Goal: Information Seeking & Learning: Learn about a topic

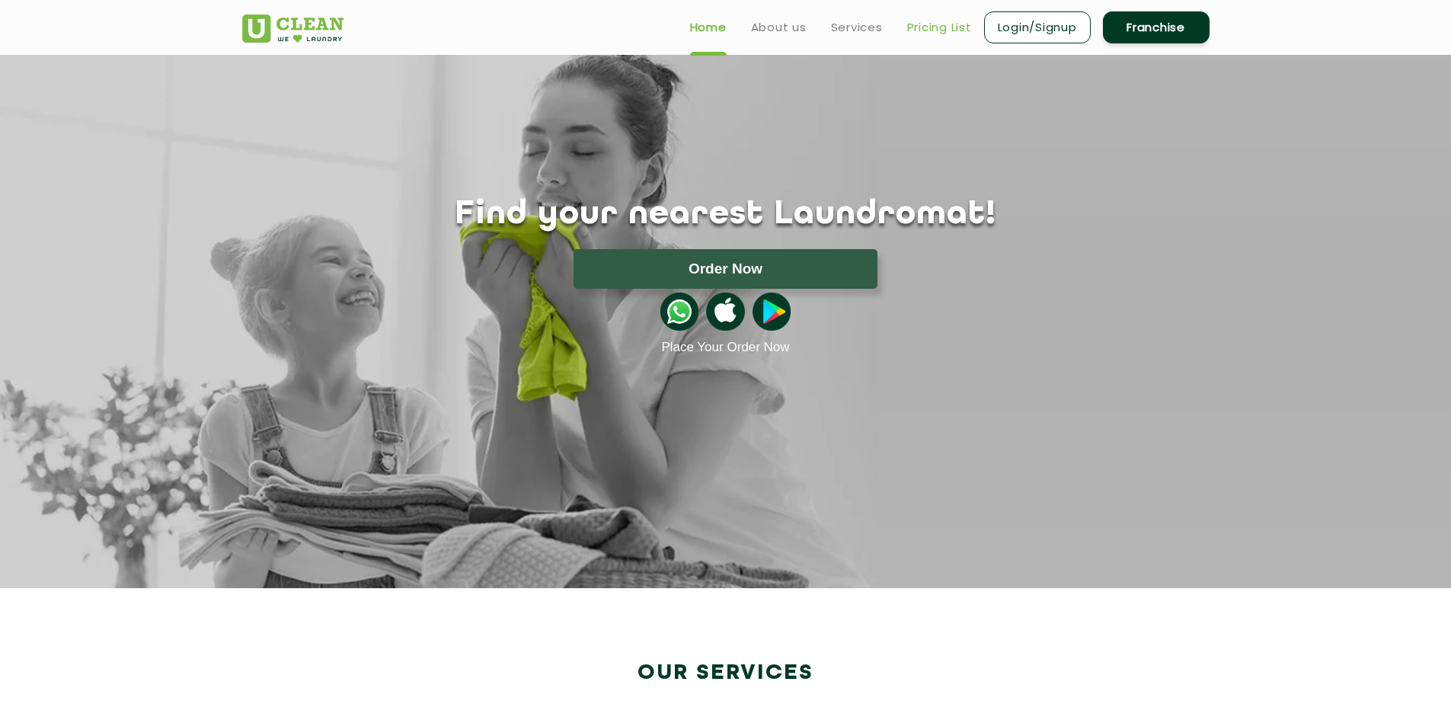
click at [943, 28] on link "Pricing List" at bounding box center [939, 27] width 65 height 18
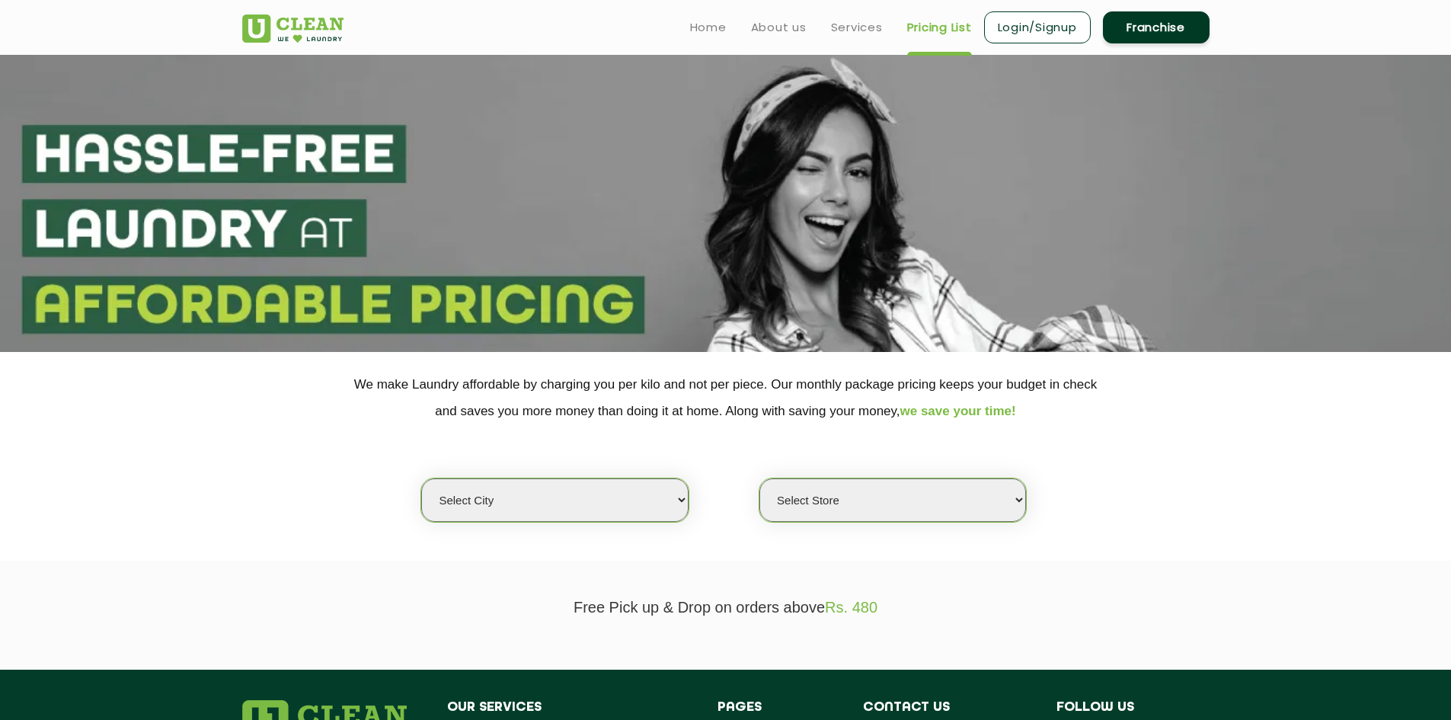
click at [601, 497] on select "Select city [GEOGRAPHIC_DATA] [GEOGRAPHIC_DATA] [GEOGRAPHIC_DATA] [GEOGRAPHIC_D…" at bounding box center [554, 499] width 267 height 43
select select "6"
click at [421, 478] on select "Select city [GEOGRAPHIC_DATA] [GEOGRAPHIC_DATA] [GEOGRAPHIC_DATA] [GEOGRAPHIC_D…" at bounding box center [554, 499] width 267 height 43
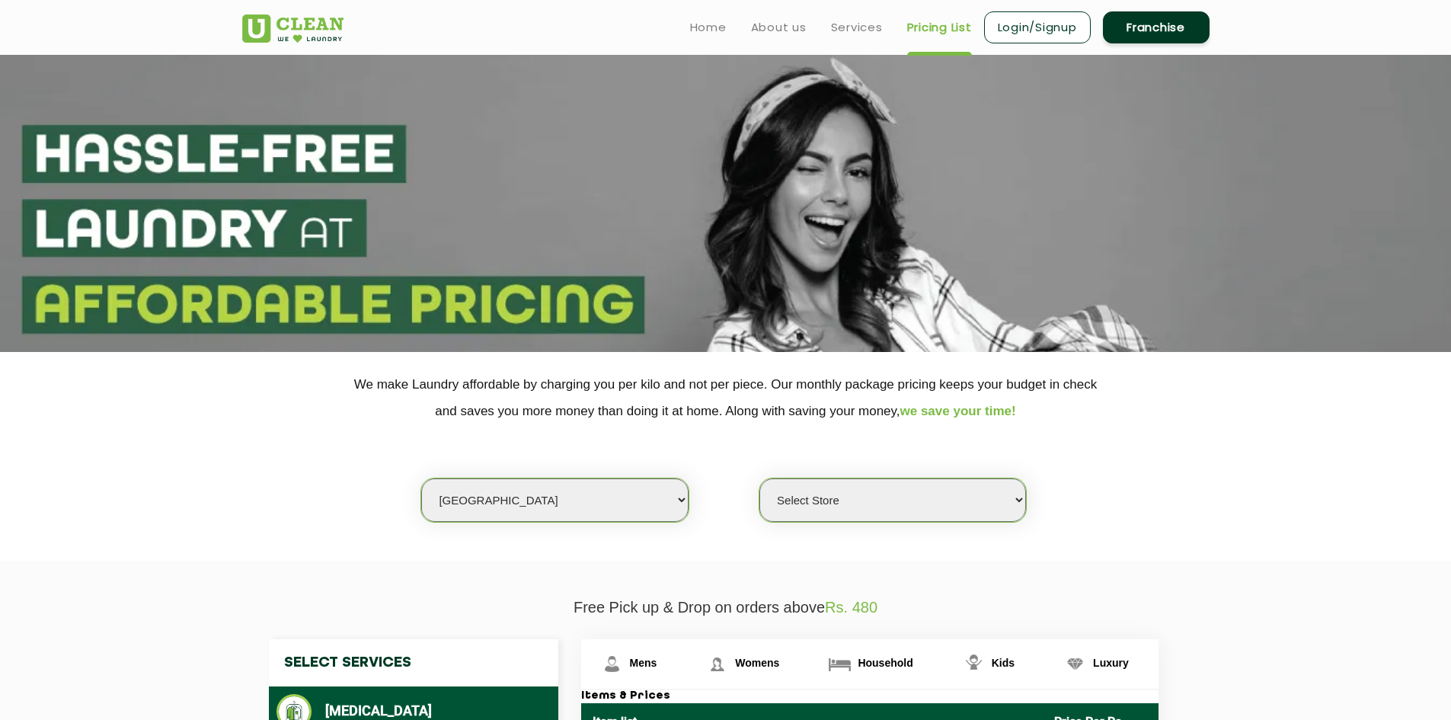
click at [837, 499] on select "Select Store [GEOGRAPHIC_DATA] [GEOGRAPHIC_DATA] UClean KR [GEOGRAPHIC_DATA] [G…" at bounding box center [892, 499] width 267 height 43
select select "397"
click at [759, 478] on select "Select Store [GEOGRAPHIC_DATA] [GEOGRAPHIC_DATA] UClean KR [GEOGRAPHIC_DATA] [G…" at bounding box center [892, 499] width 267 height 43
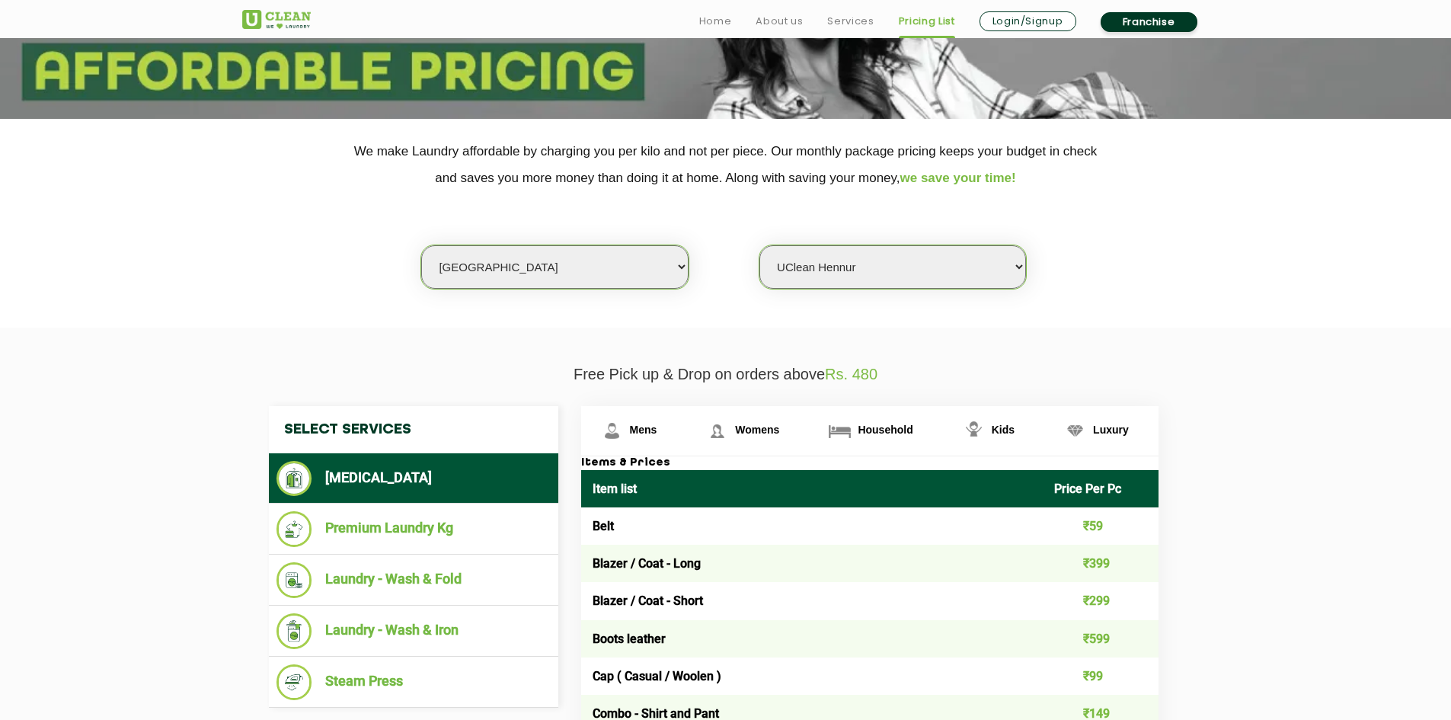
scroll to position [305, 0]
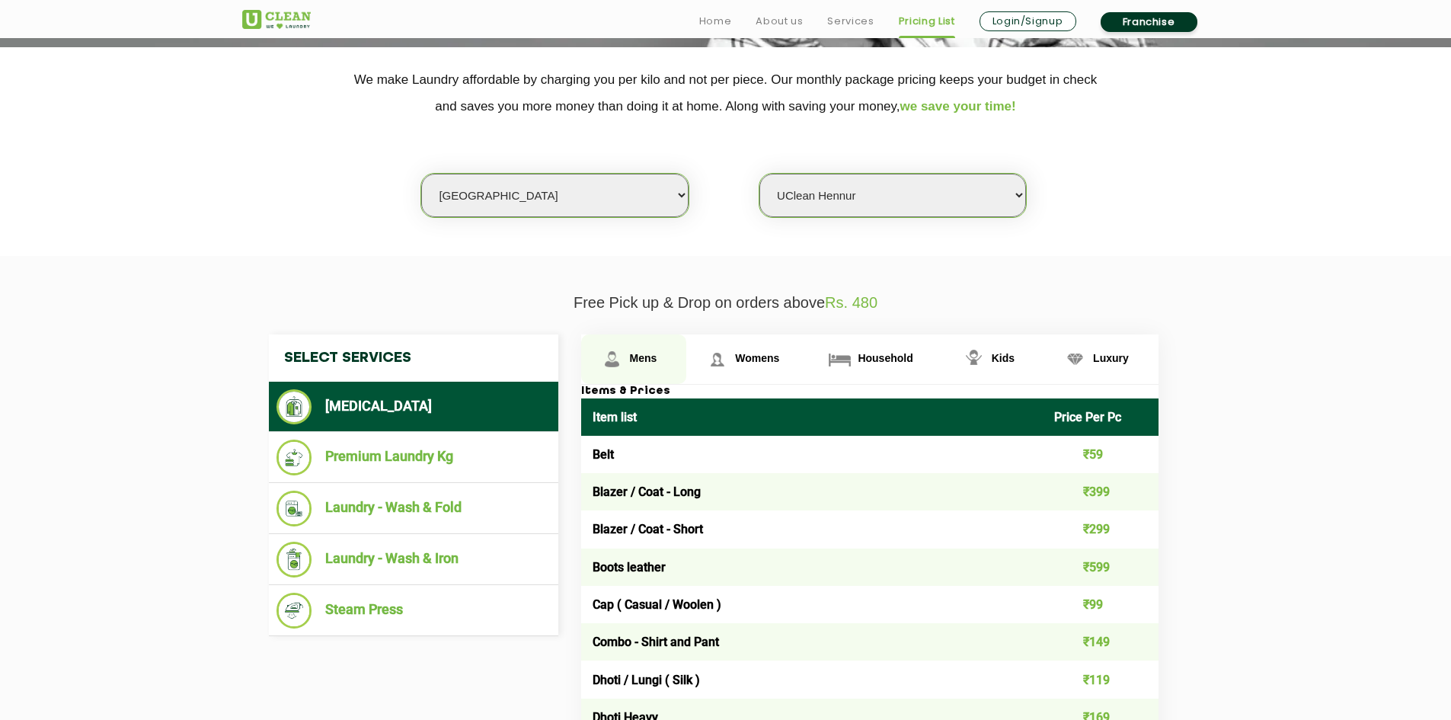
click at [639, 357] on span "Mens" at bounding box center [643, 358] width 27 height 12
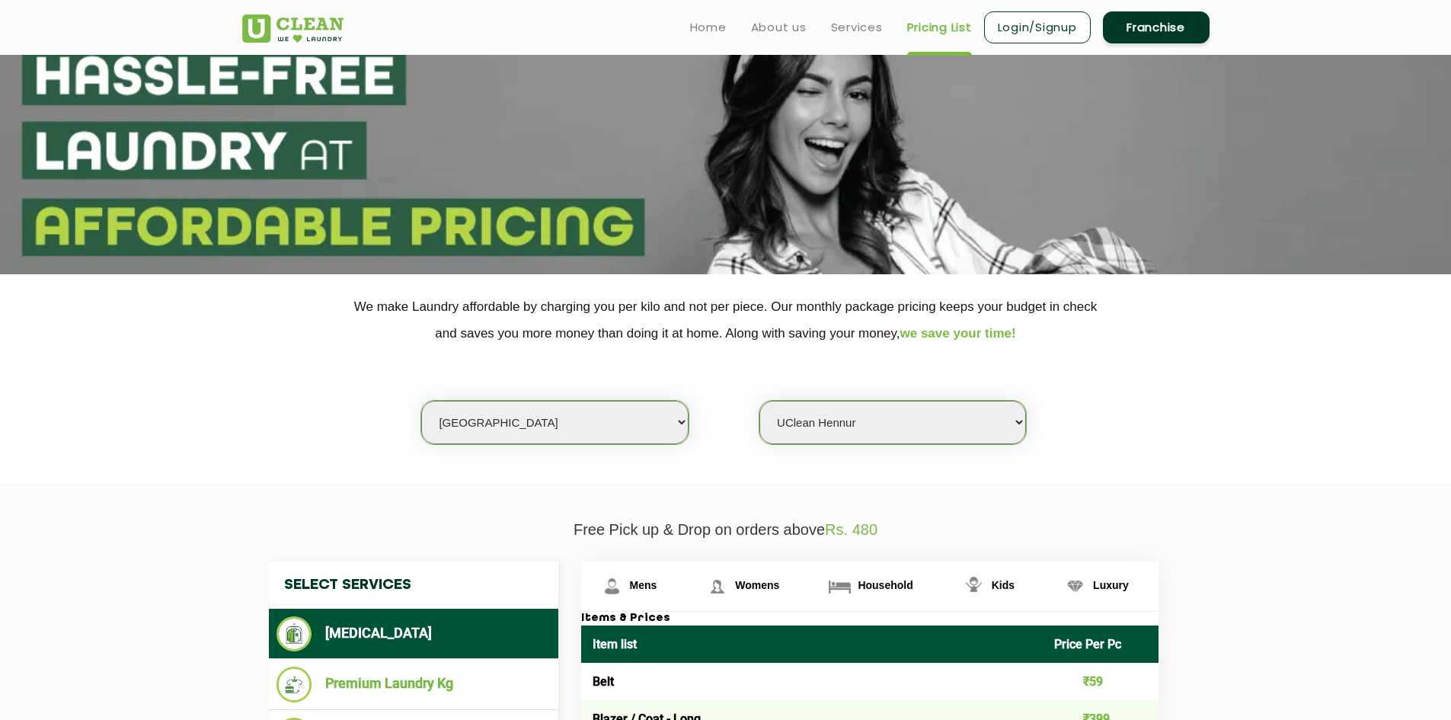
scroll to position [0, 0]
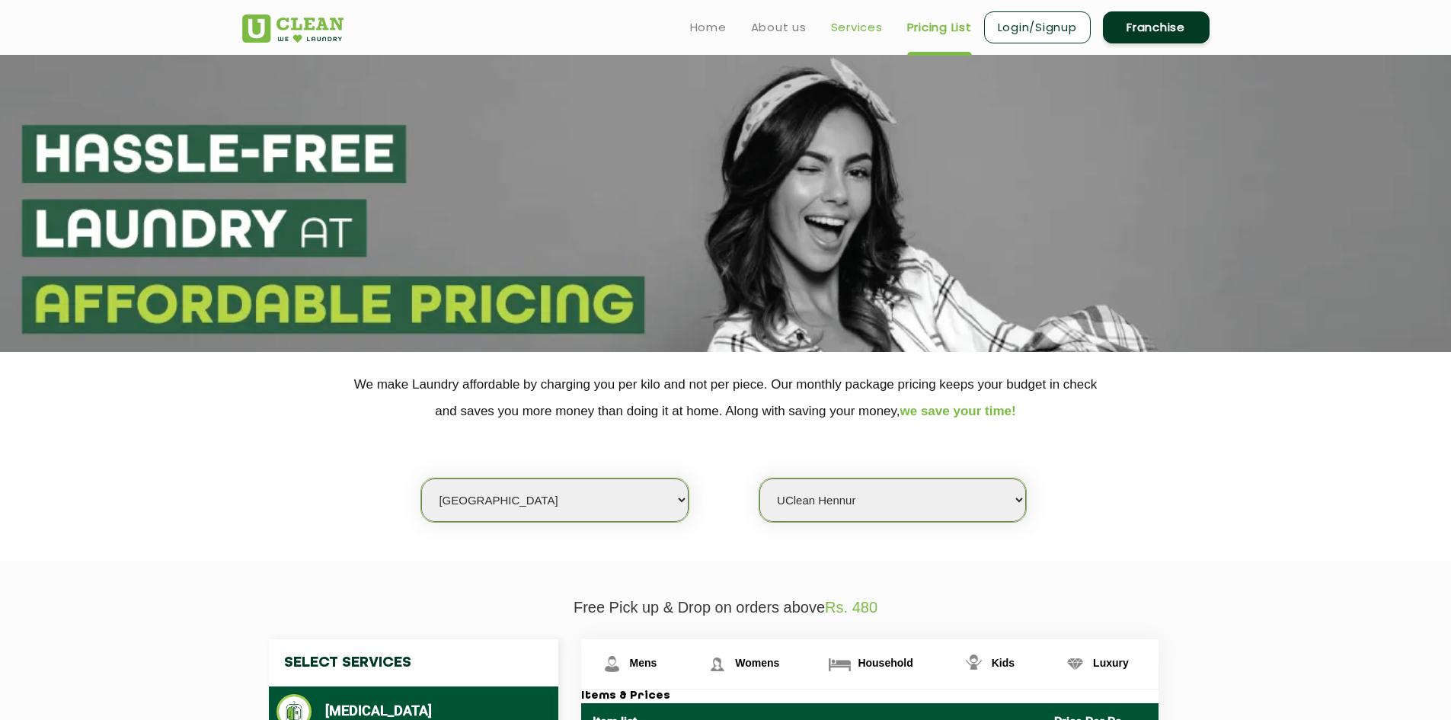
click at [858, 22] on link "Services" at bounding box center [857, 27] width 52 height 18
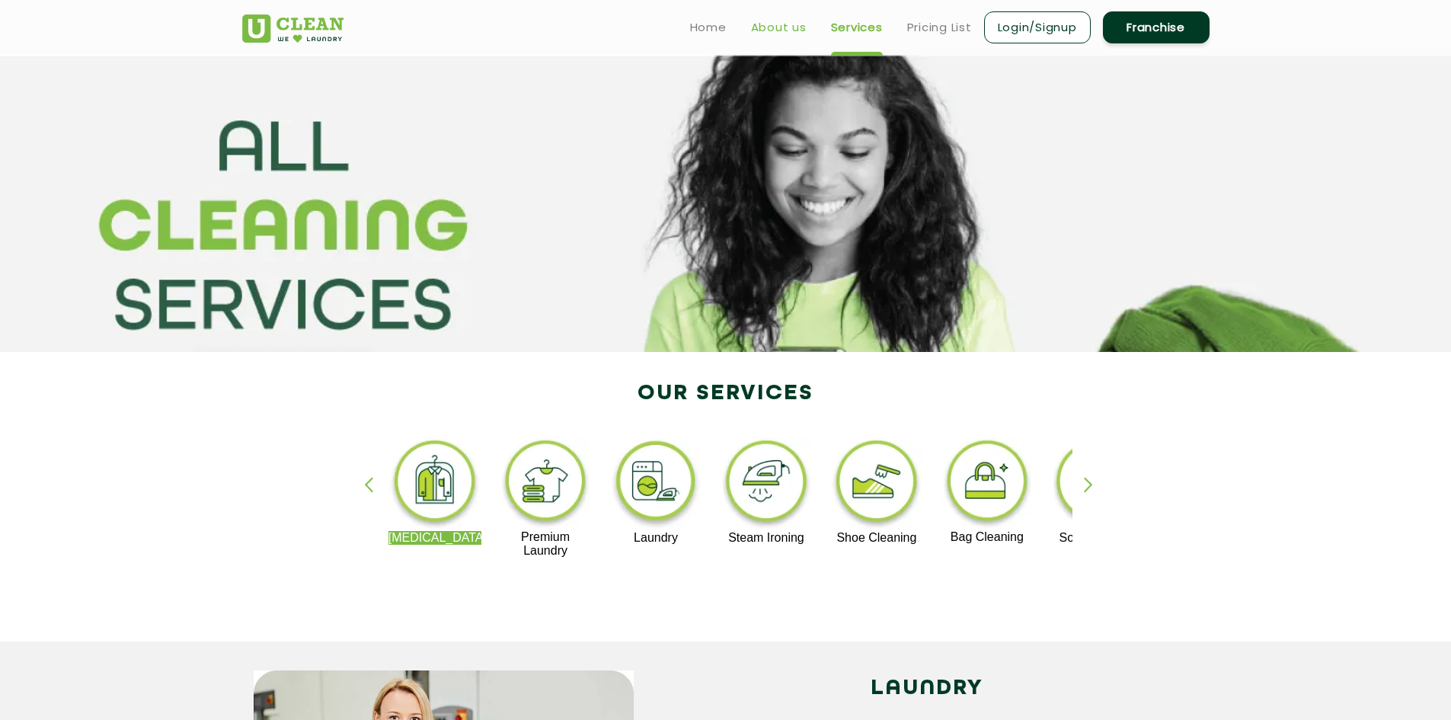
click at [792, 29] on link "About us" at bounding box center [779, 27] width 56 height 18
